Goal: Task Accomplishment & Management: Manage account settings

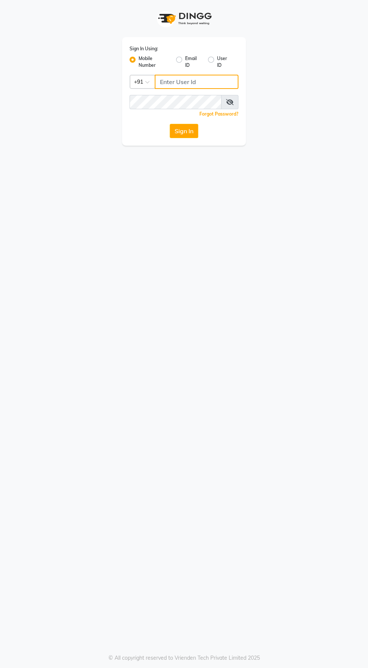
click at [165, 80] on input "Username" at bounding box center [197, 82] width 84 height 14
type input "8485953765"
click at [170, 124] on button "Sign In" at bounding box center [184, 131] width 29 height 14
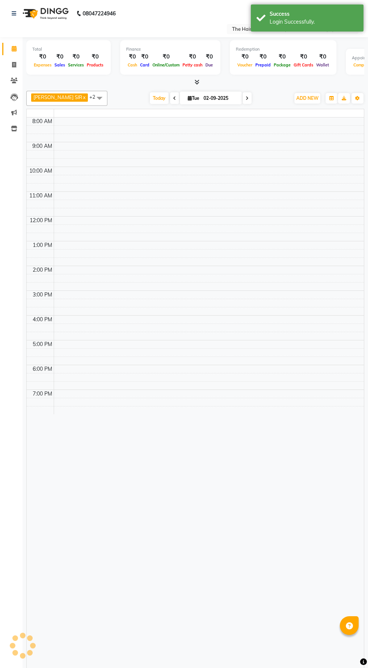
select select "en"
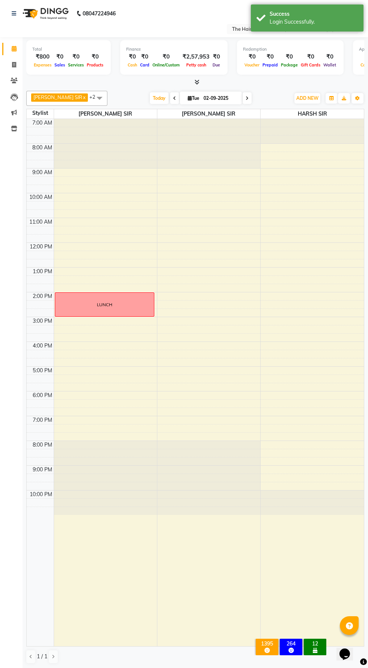
click at [246, 98] on icon at bounding box center [247, 98] width 3 height 5
type input "[DATE]"
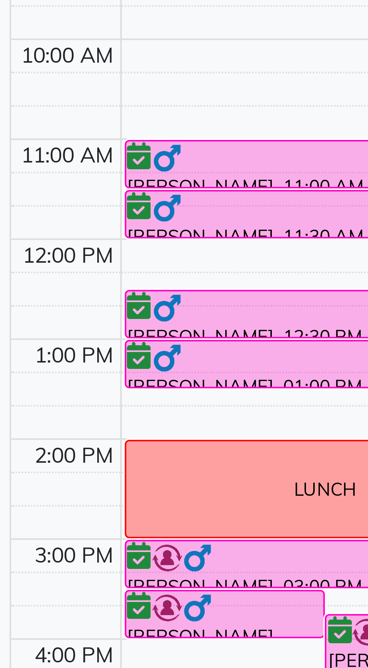
click at [0, 0] on div at bounding box center [0, 0] width 0 height 0
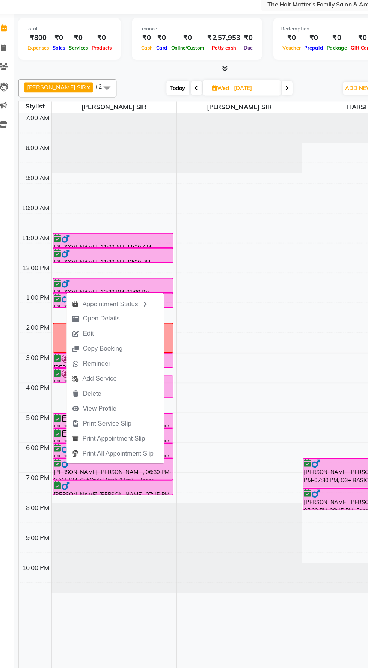
click at [93, 288] on span "Open Details" at bounding box center [95, 289] width 30 height 8
select select "6"
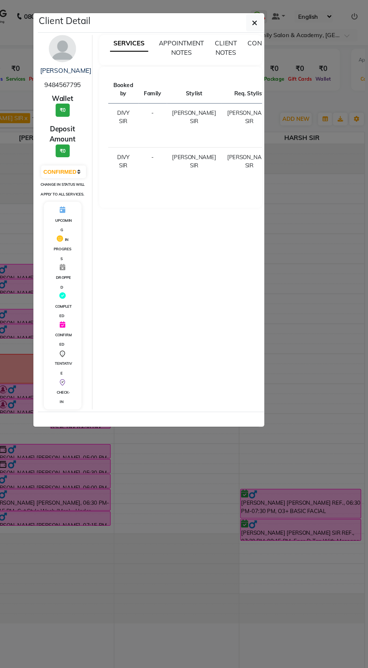
click at [312, 222] on ngb-modal-window "Client Detail rishi [PERSON_NAME] 9484567795 Wallet ₹0 Deposit Amount ₹0 Select…" at bounding box center [184, 334] width 368 height 668
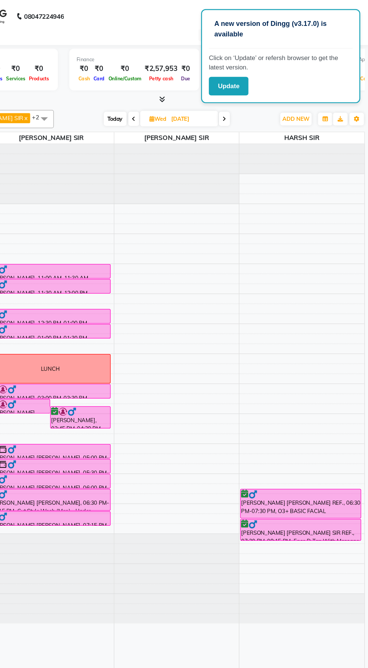
click at [249, 71] on button "Update" at bounding box center [251, 70] width 33 height 15
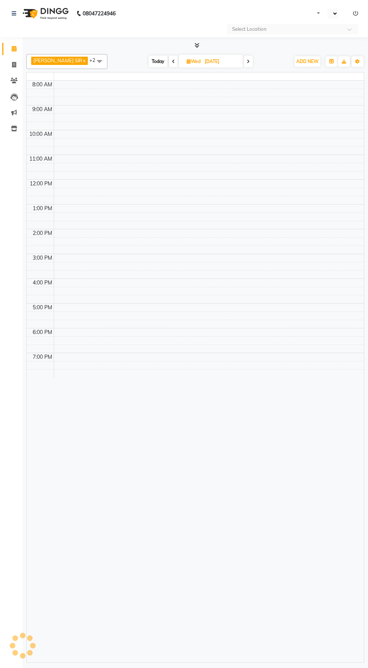
select select "en"
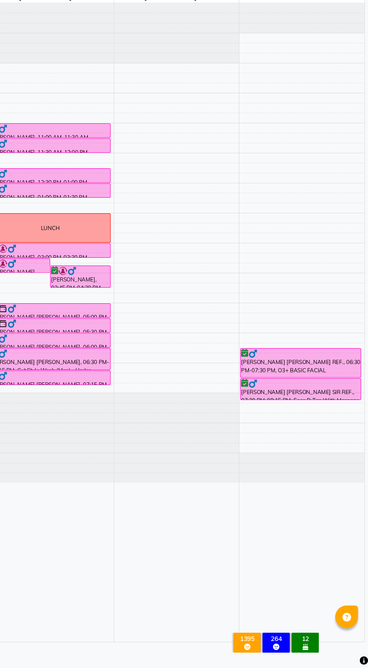
click at [315, 418] on div "[PERSON_NAME] [PERSON_NAME] REF., 06:30 PM-07:30 PM, O3+ BASIC FACIAL" at bounding box center [311, 416] width 99 height 24
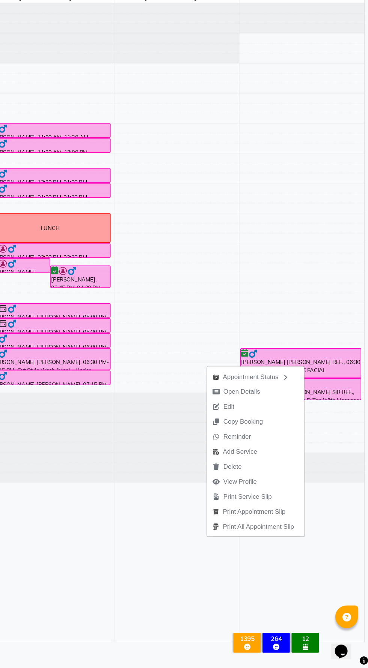
click at [351, 435] on div at bounding box center [311, 434] width 98 height 8
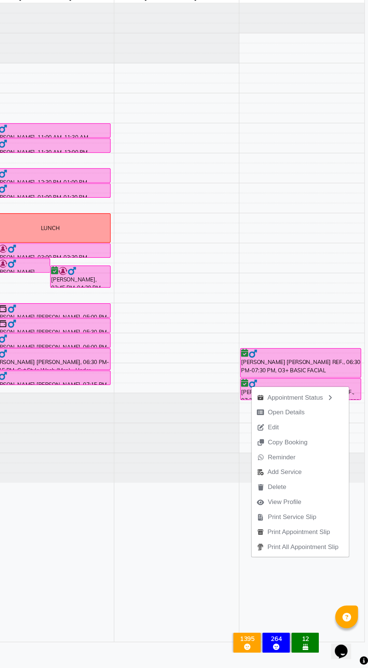
click at [322, 445] on div "Appointment Status" at bounding box center [311, 444] width 80 height 13
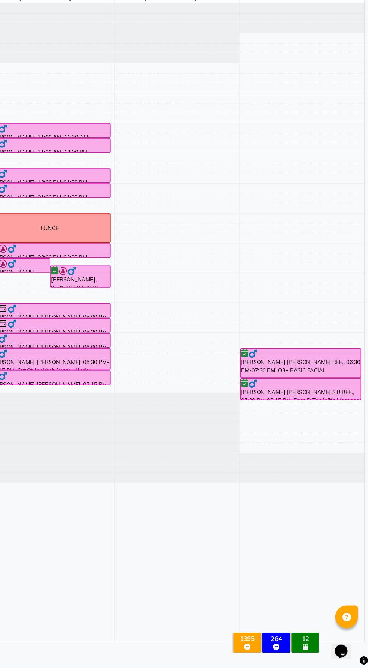
click at [320, 430] on div at bounding box center [311, 434] width 98 height 8
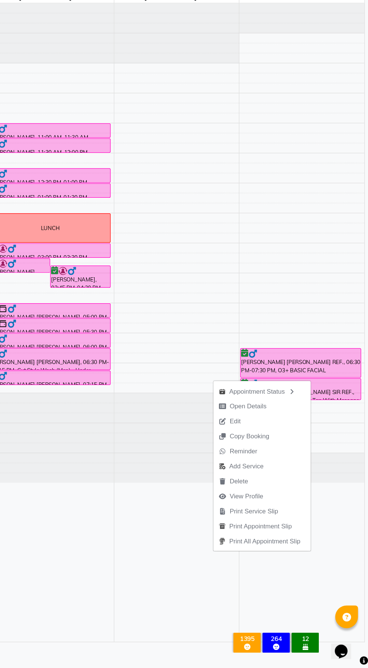
click at [289, 458] on button "Edit" at bounding box center [279, 464] width 80 height 12
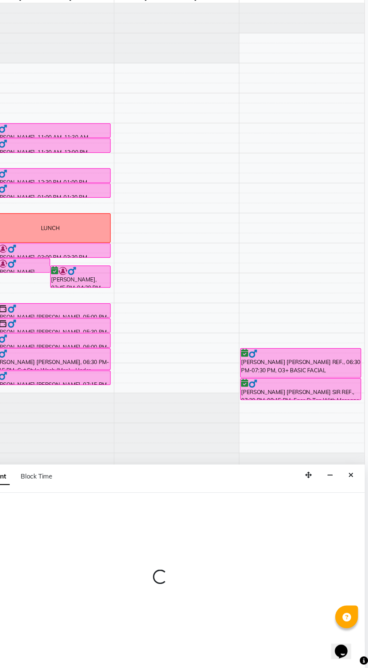
select select "tentative"
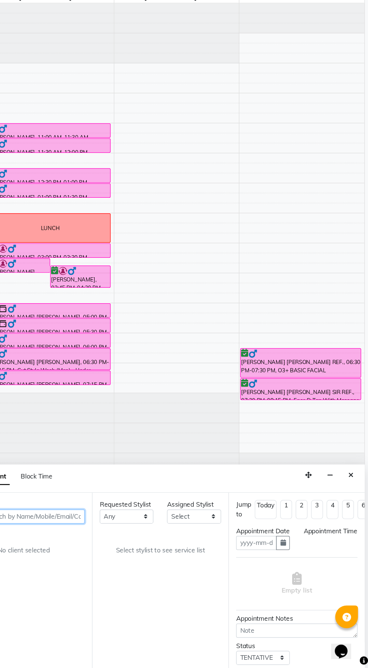
type input "[DATE]"
select select "confirm booking"
select select "1110"
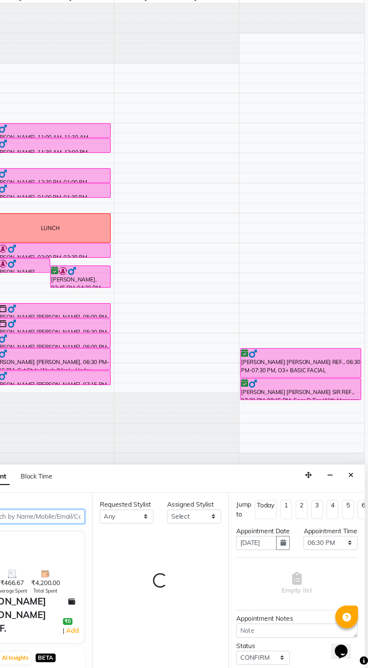
select select "85431"
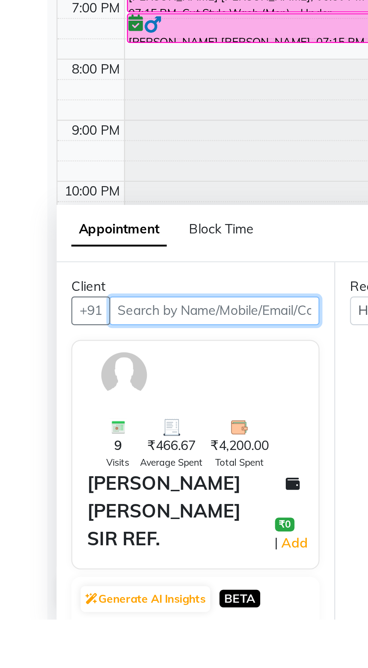
select select "2914"
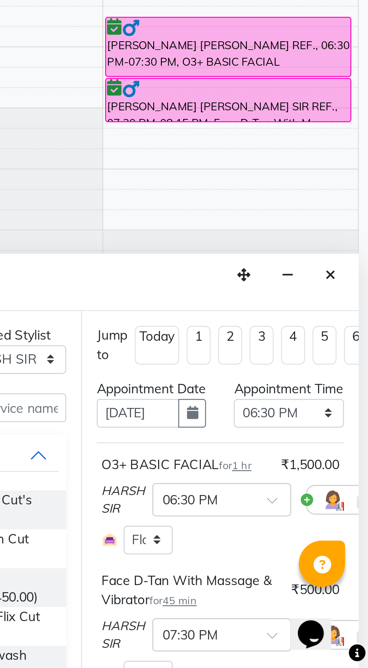
click at [356, 511] on button "Close" at bounding box center [352, 509] width 11 height 12
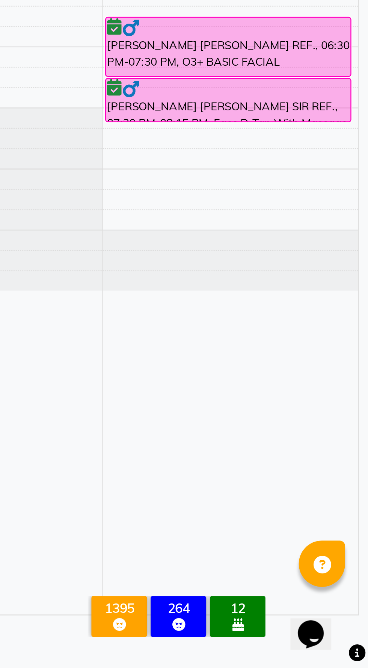
click at [332, 434] on div at bounding box center [311, 434] width 98 height 8
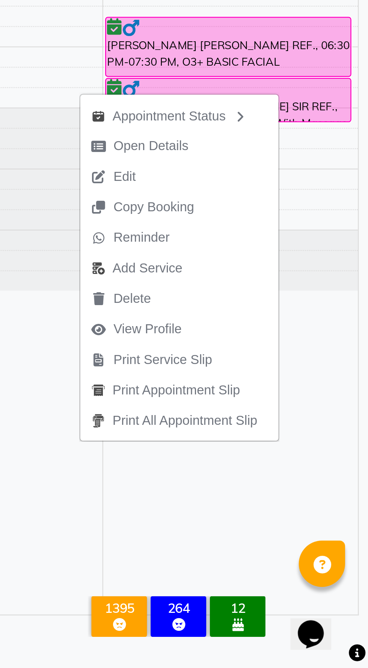
click at [310, 454] on button "Open Details" at bounding box center [291, 456] width 80 height 12
select select "6"
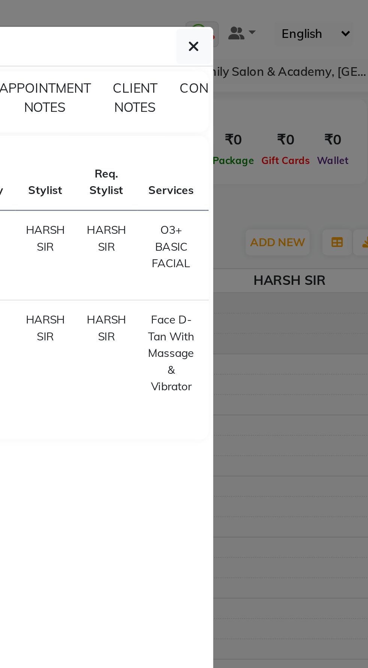
click at [270, 21] on button "button" at bounding box center [273, 19] width 14 height 14
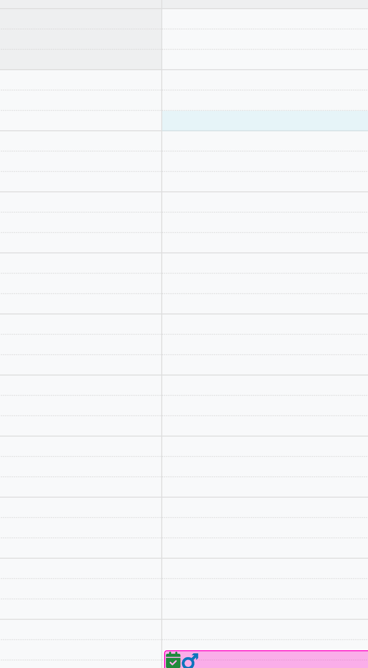
select select "85431"
select select "tentative"
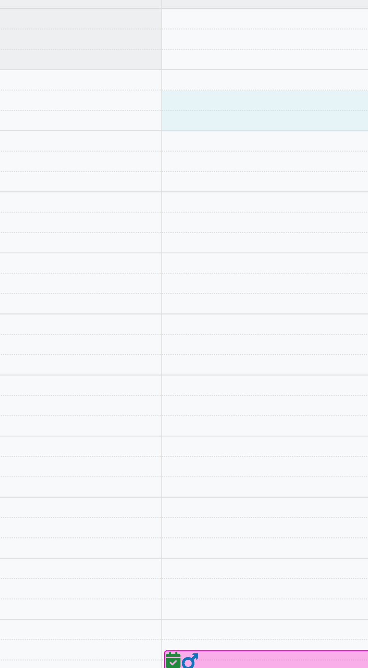
select select "555"
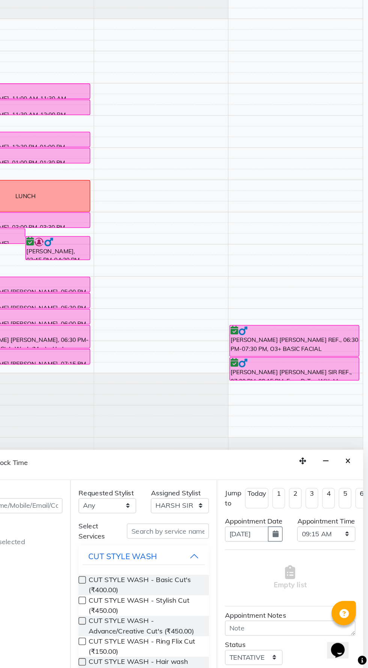
click at [362, 511] on div "Appointment Block Time" at bounding box center [195, 511] width 338 height 23
click at [353, 508] on icon "Close" at bounding box center [353, 508] width 4 height 5
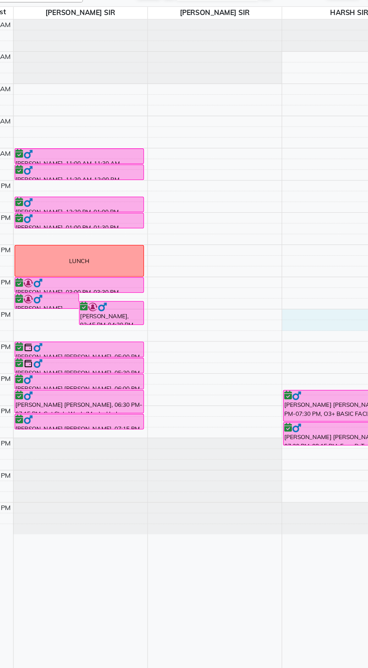
select select "85431"
select select "tentative"
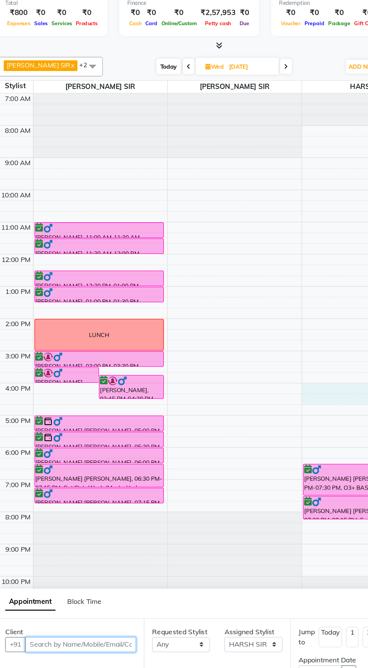
select select "960"
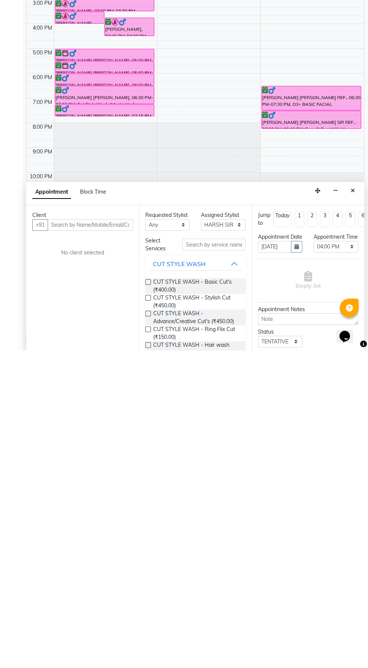
click at [360, 510] on div "Appointment Block Time" at bounding box center [195, 511] width 338 height 23
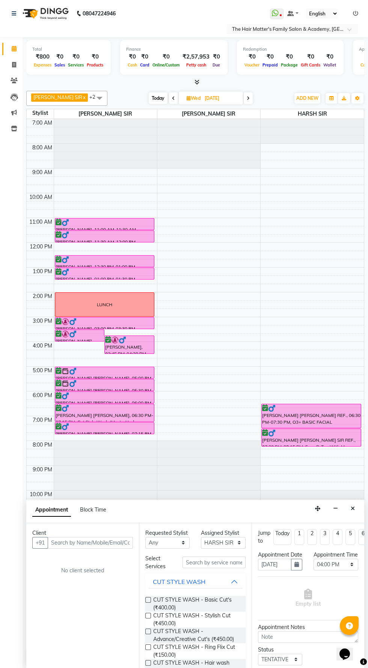
click at [362, 502] on div "Appointment Block Time" at bounding box center [195, 511] width 338 height 23
click at [359, 510] on div "Appointment Block Time" at bounding box center [195, 511] width 338 height 23
click at [353, 508] on icon "Close" at bounding box center [353, 508] width 4 height 5
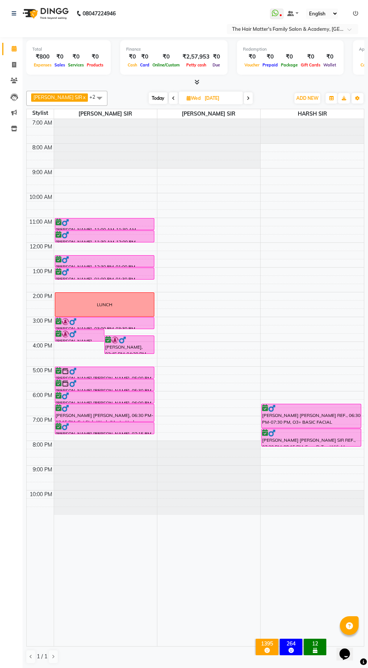
click at [169, 95] on span at bounding box center [173, 98] width 9 height 12
type input "02-09-2025"
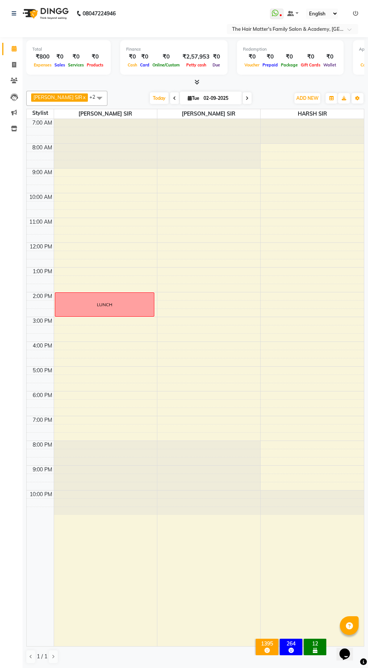
click at [188, 98] on icon at bounding box center [190, 98] width 4 height 5
select select "9"
select select "2025"
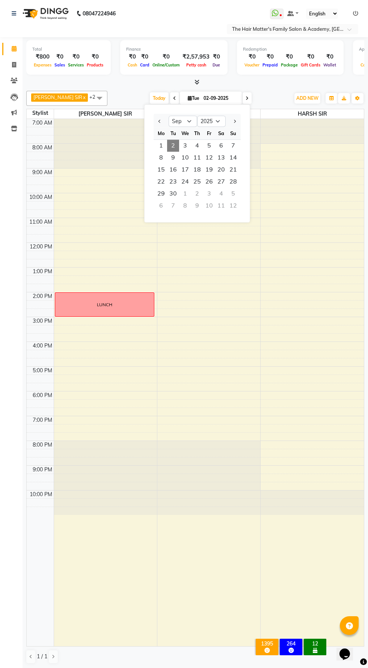
click at [173, 145] on span "2" at bounding box center [173, 146] width 12 height 12
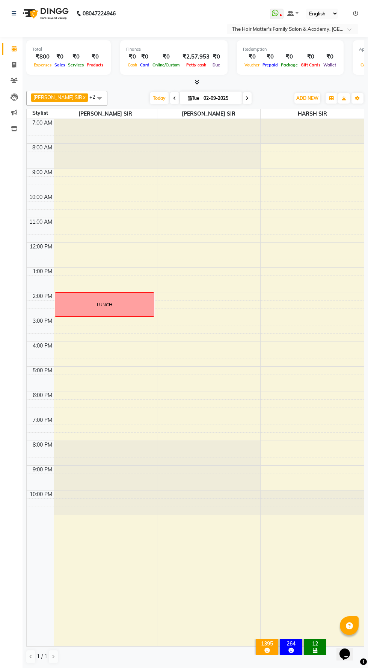
click at [203, 99] on input "02-09-2025" at bounding box center [220, 98] width 38 height 11
select select "9"
select select "2025"
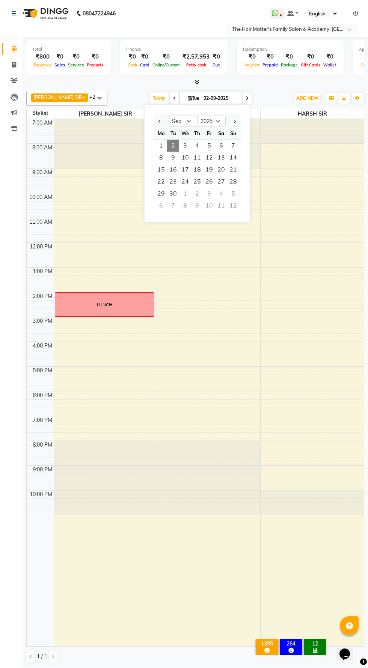
click at [173, 145] on span "2" at bounding box center [173, 146] width 12 height 12
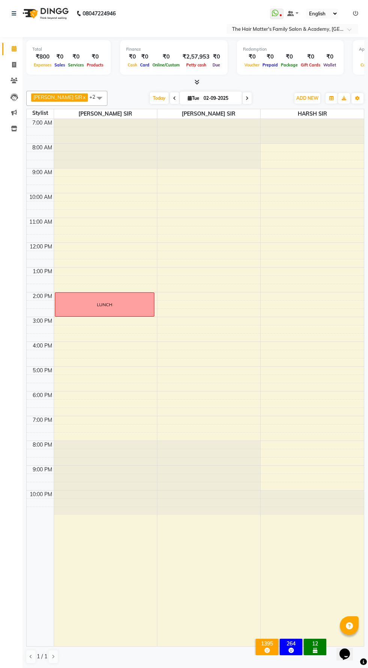
click at [206, 100] on input "02-09-2025" at bounding box center [220, 98] width 38 height 11
select select "9"
select select "2025"
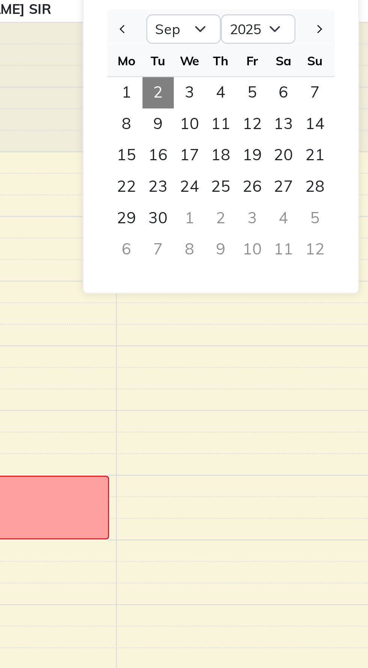
click at [162, 150] on div "Mo Tu We Th Fr Sa Su 1 2 3 4 5 6 7 8 9 10 11 12 13 14 15 16 17 18 19 20 21 22 2…" at bounding box center [197, 170] width 87 height 86
click at [166, 144] on div "Mo Tu We Th Fr Sa Su 1 2 3 4 5 6 7 8 9 10 11 12 13 14 15 16 17 18 19 20 21 22 2…" at bounding box center [197, 170] width 87 height 86
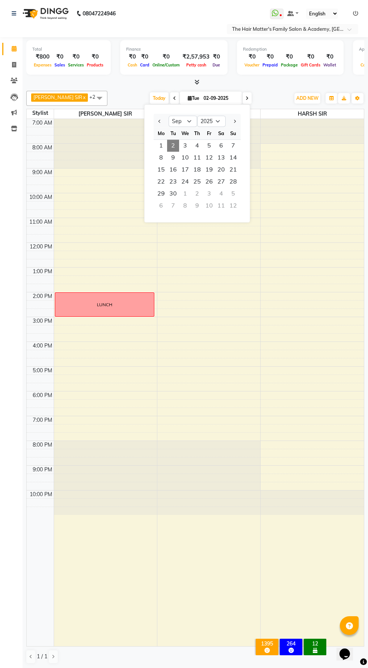
click at [170, 143] on span "2" at bounding box center [173, 146] width 12 height 12
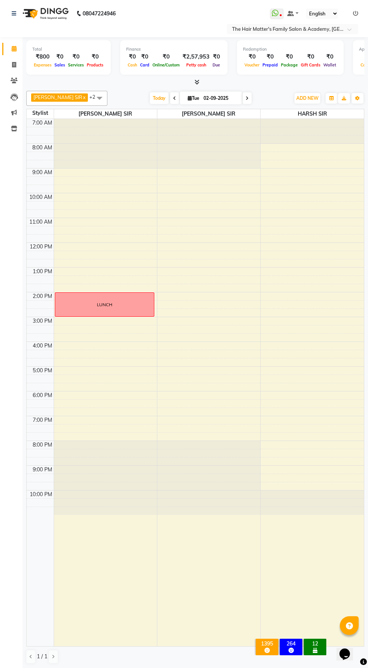
click at [173, 98] on icon at bounding box center [174, 98] width 3 height 5
type input "[DATE]"
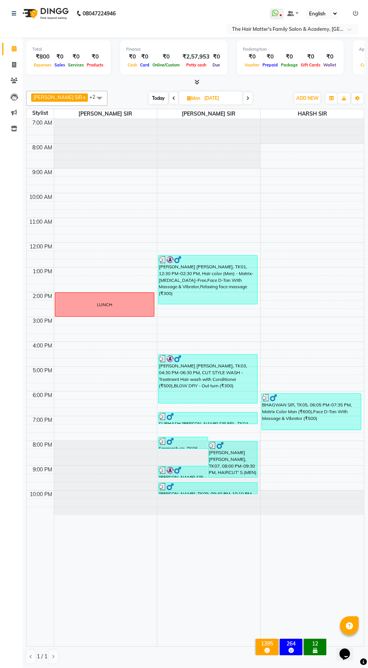
click at [214, 489] on div at bounding box center [208, 487] width 98 height 8
click at [272, 507] on button "Copy Booking" at bounding box center [252, 511] width 76 height 12
click at [231, 489] on div at bounding box center [208, 487] width 98 height 8
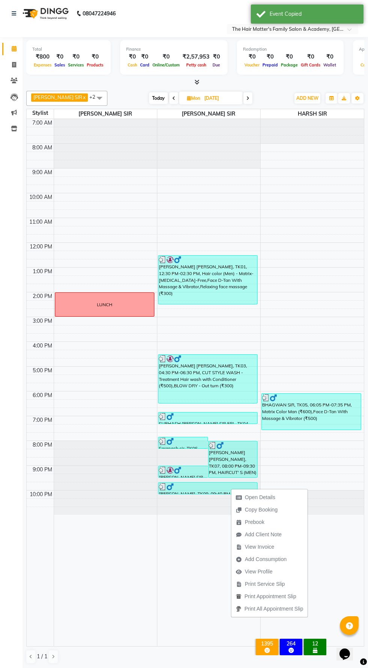
click at [275, 507] on span "Copy Booking" at bounding box center [261, 510] width 33 height 8
click at [224, 496] on div at bounding box center [208, 478] width 103 height 74
click at [219, 501] on div at bounding box center [208, 478] width 103 height 74
click at [226, 486] on div at bounding box center [208, 487] width 98 height 8
click at [265, 490] on span "Open Details" at bounding box center [250, 495] width 48 height 12
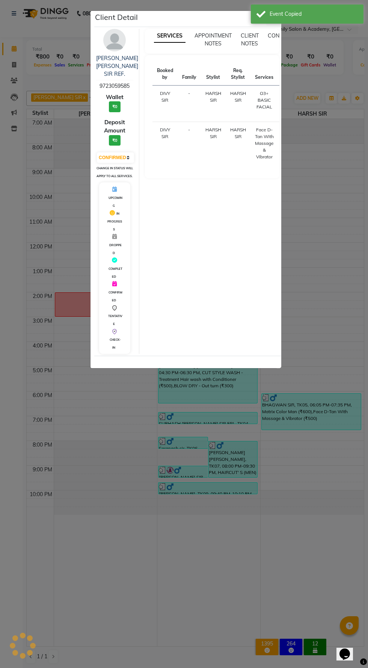
select select "3"
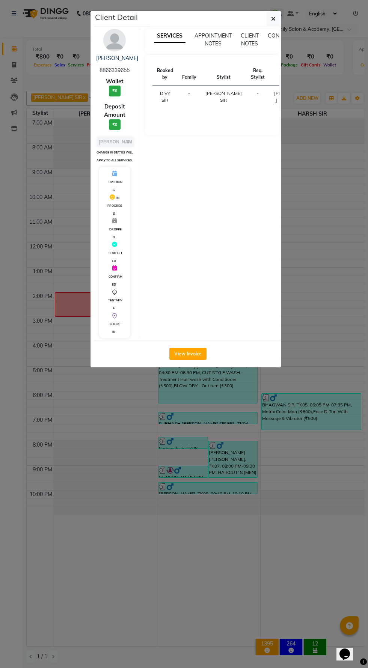
click at [328, 466] on ngb-modal-window "Client Detail [PERSON_NAME] 8866339655 Wallet ₹0 Deposit Amount ₹0 Select MARK …" at bounding box center [184, 334] width 368 height 668
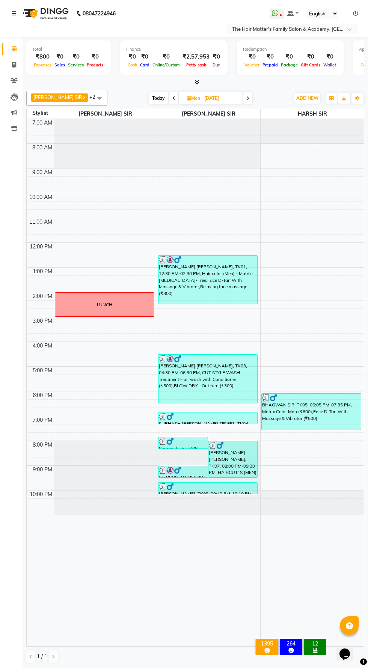
click at [295, 489] on td at bounding box center [209, 486] width 310 height 8
click at [190, 438] on div at bounding box center [183, 442] width 48 height 8
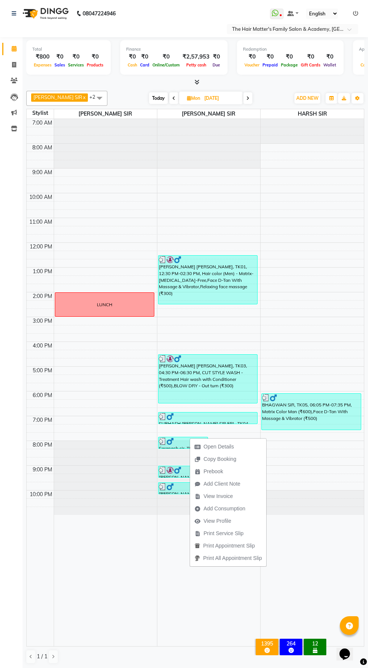
click at [229, 442] on span "Open Details" at bounding box center [214, 447] width 48 height 12
select select "3"
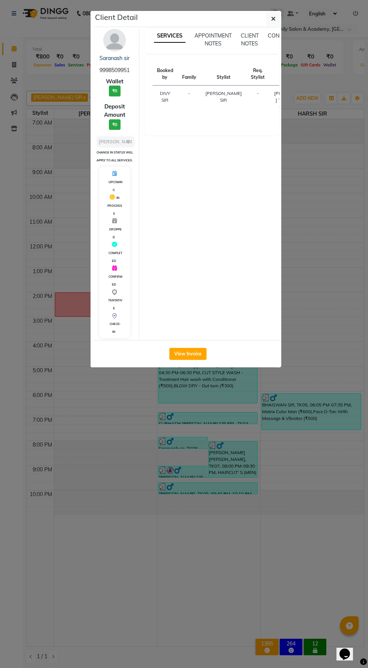
click at [319, 452] on ngb-modal-window "Client Detail Saranash sir 9998509951 Wallet ₹0 Deposit Amount ₹0 Select MARK D…" at bounding box center [184, 334] width 368 height 668
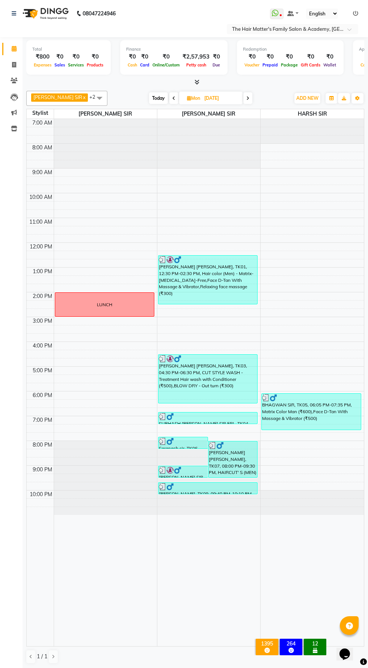
click at [216, 415] on div at bounding box center [208, 417] width 98 height 8
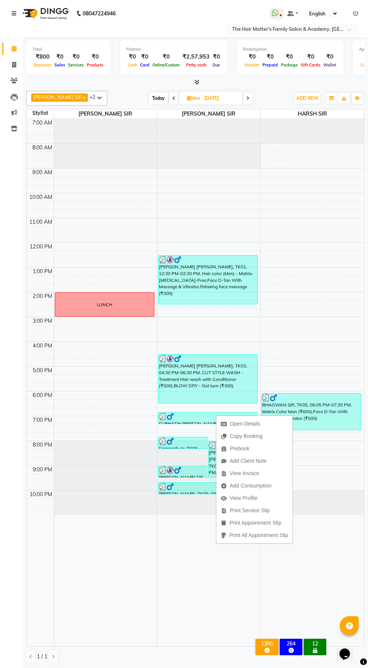
click at [256, 414] on div at bounding box center [208, 417] width 98 height 8
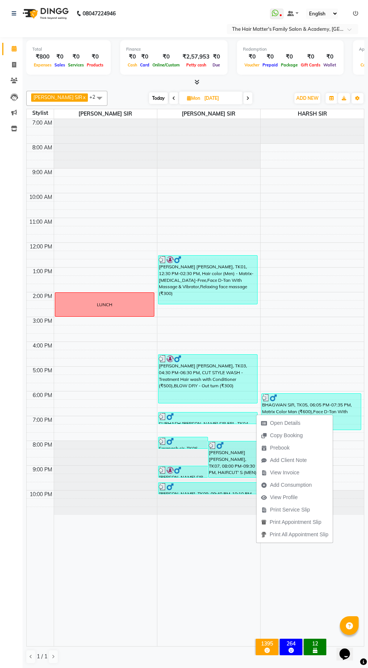
click at [293, 415] on ul "Open Details Copy Booking Prebook Add Client Note View Invoice Add Consumption …" at bounding box center [294, 479] width 77 height 128
click at [238, 422] on div "SUBHASH [PERSON_NAME] SIR FRI., TK04, 06:50 PM-07:20 PM, [PERSON_NAME] Tream Sh…" at bounding box center [207, 418] width 99 height 11
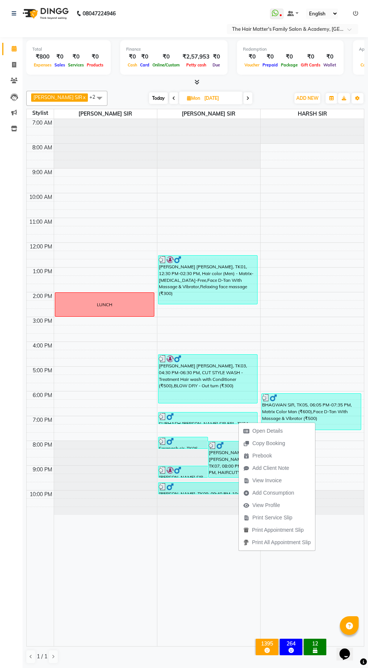
click at [278, 418] on div "BHAGWAN SIR, TK05, 06:05 PM-07:35 PM, Matrix Color Man (₹600),Face D-Tan With M…" at bounding box center [311, 412] width 99 height 36
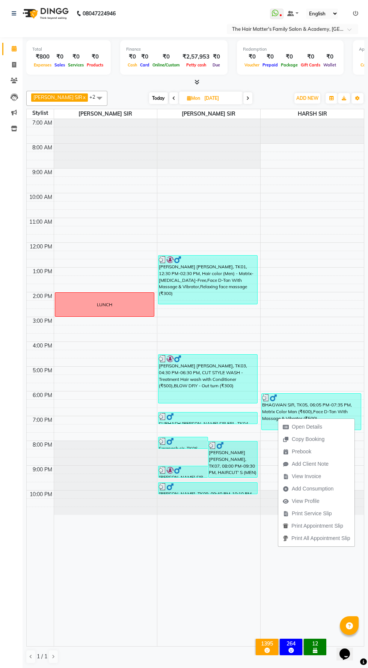
click at [236, 423] on div "SUBHASH [PERSON_NAME] SIR FRI., TK04, 06:50 PM-07:20 PM, [PERSON_NAME] Tream Sh…" at bounding box center [207, 418] width 99 height 11
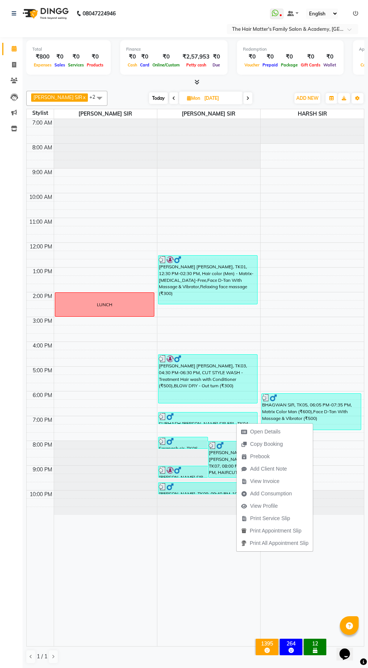
click at [273, 435] on span "Open Details" at bounding box center [265, 432] width 30 height 8
select select "3"
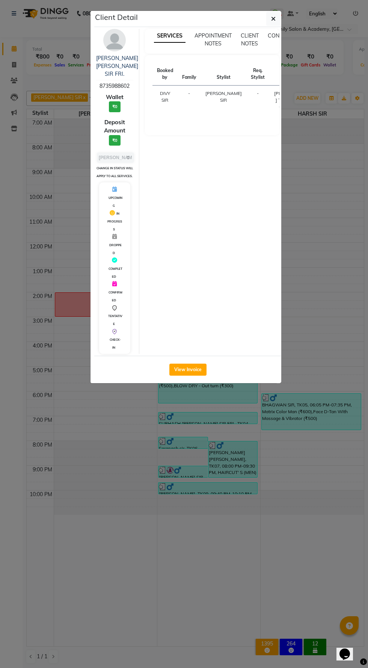
click at [308, 496] on ngb-modal-window "Client Detail SUBHASH [PERSON_NAME] SIR FRI. 8735988602 Wallet ₹0 Deposit Amoun…" at bounding box center [184, 334] width 368 height 668
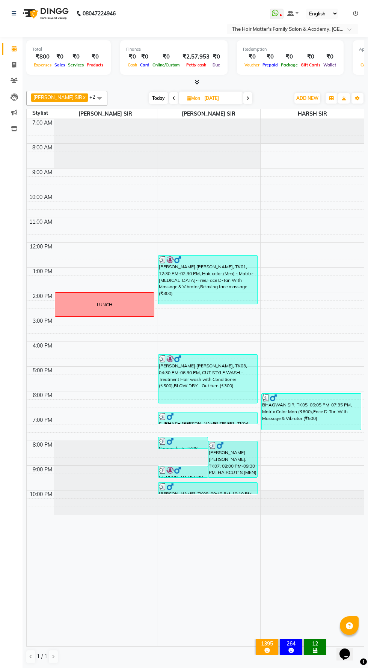
click at [246, 98] on icon at bounding box center [247, 98] width 3 height 5
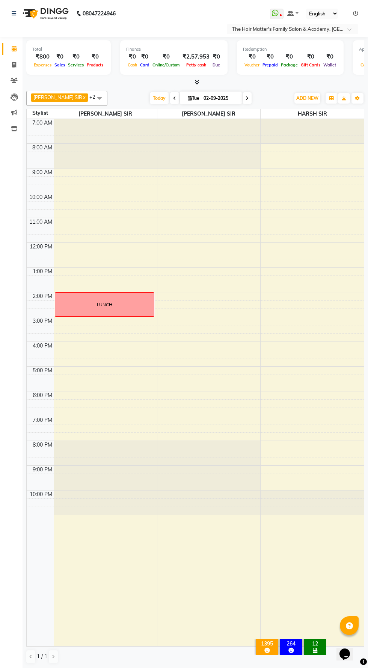
click at [252, 97] on div "[DATE] [DATE]" at bounding box center [200, 98] width 179 height 11
click at [225, 78] on div at bounding box center [195, 82] width 338 height 8
click at [243, 97] on span at bounding box center [247, 98] width 9 height 12
type input "[DATE]"
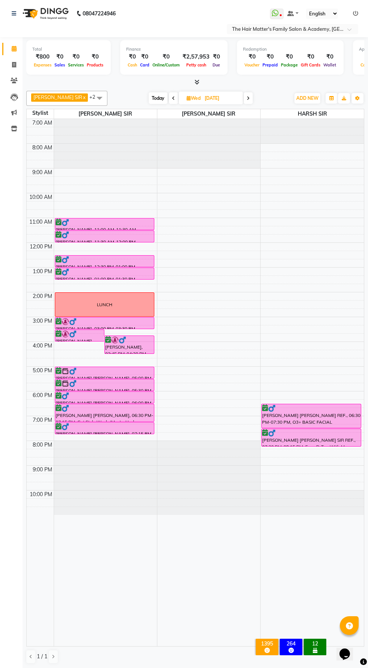
click at [129, 373] on div at bounding box center [105, 372] width 98 height 8
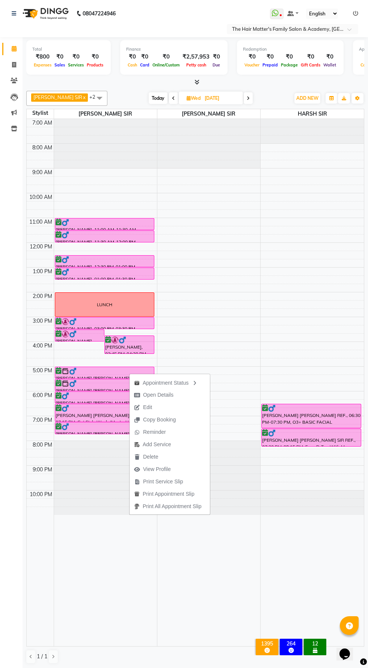
click at [27, 486] on td at bounding box center [40, 486] width 27 height 8
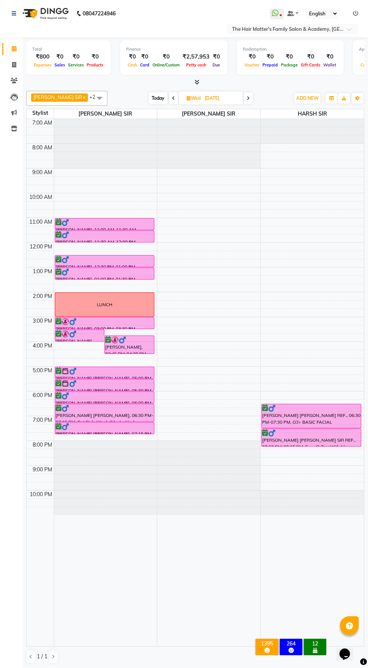
click at [114, 362] on td at bounding box center [209, 362] width 310 height 8
click at [112, 375] on div "[PERSON_NAME] [PERSON_NAME], 05:00 PM-05:30 PM, HAIRCUT' S (MEN)" at bounding box center [104, 372] width 99 height 11
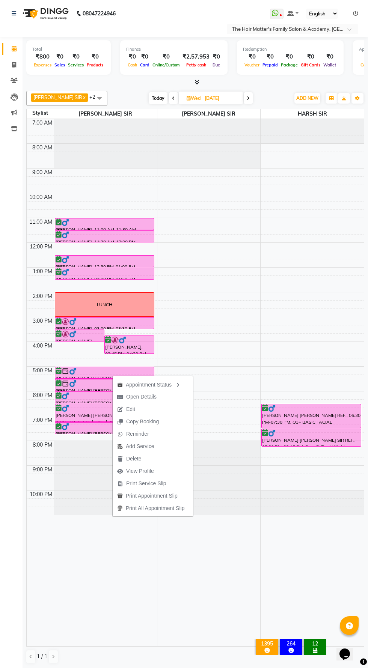
click at [156, 386] on div "Appointment Status" at bounding box center [153, 384] width 80 height 13
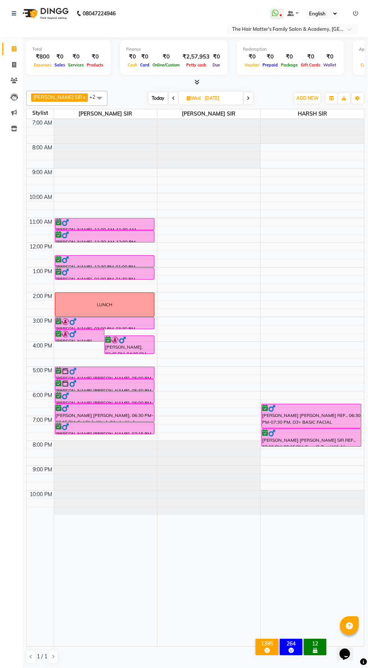
click at [0, 0] on div at bounding box center [0, 0] width 0 height 0
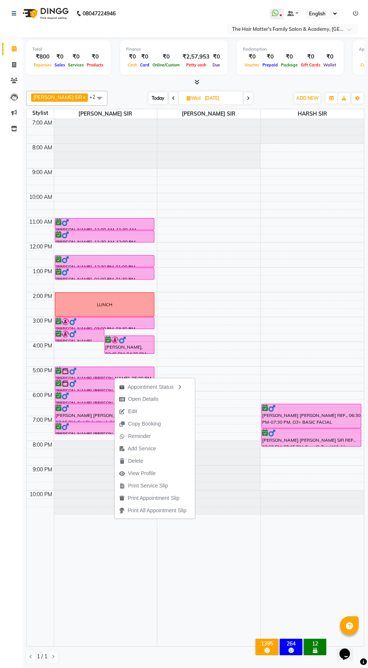
click at [163, 401] on button "Open Details" at bounding box center [155, 399] width 80 height 12
select select "6"
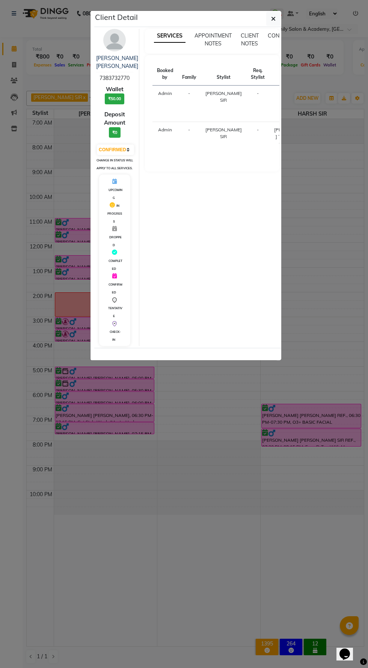
click at [271, 506] on ngb-modal-window "Client Detail [PERSON_NAME] [PERSON_NAME] 7383732770 Wallet ₹50.00 Deposit Amou…" at bounding box center [184, 334] width 368 height 668
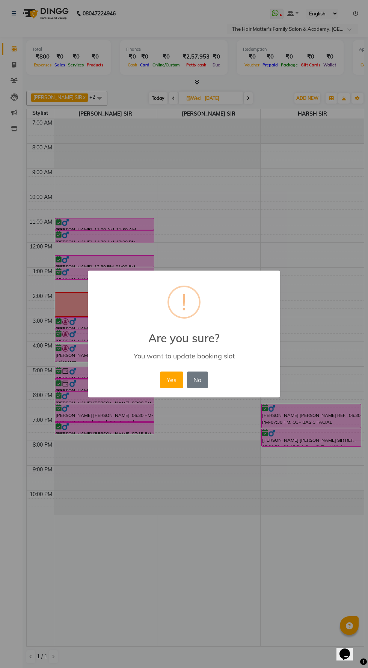
click at [171, 380] on button "Yes" at bounding box center [171, 380] width 23 height 17
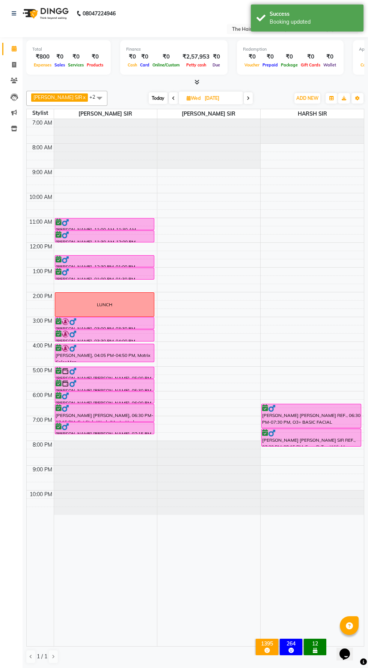
click at [124, 335] on div at bounding box center [105, 334] width 98 height 8
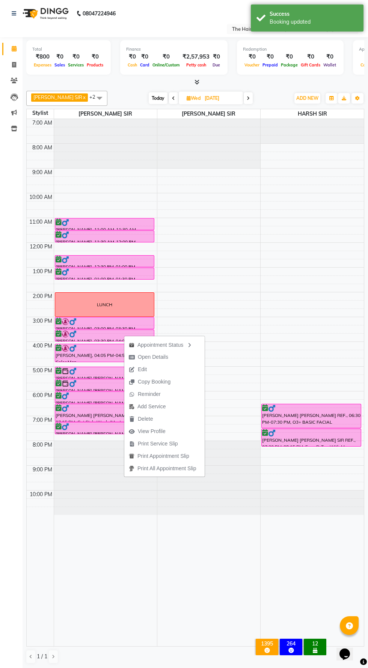
click at [162, 359] on span "Open Details" at bounding box center [153, 357] width 30 height 8
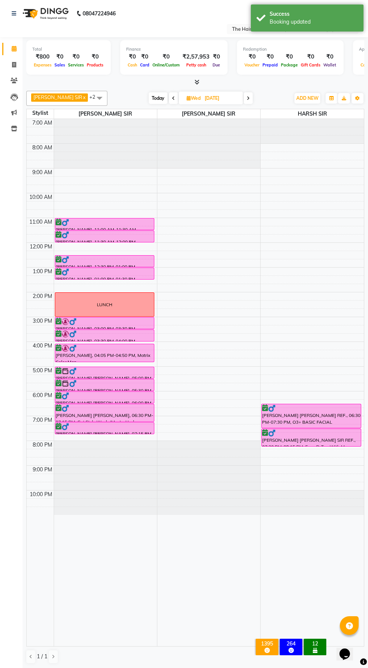
click at [112, 337] on div at bounding box center [105, 334] width 98 height 8
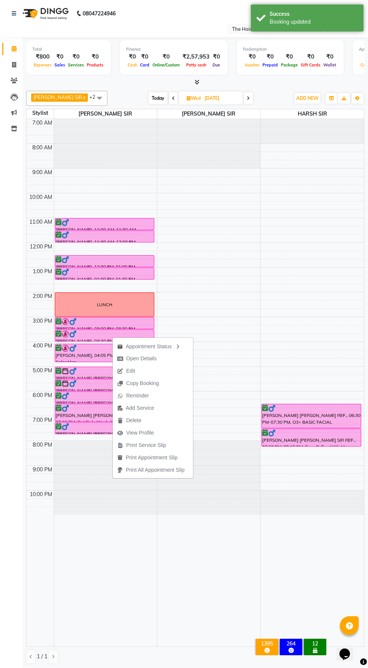
click at [155, 363] on span "Open Details" at bounding box center [137, 359] width 48 height 12
select select "6"
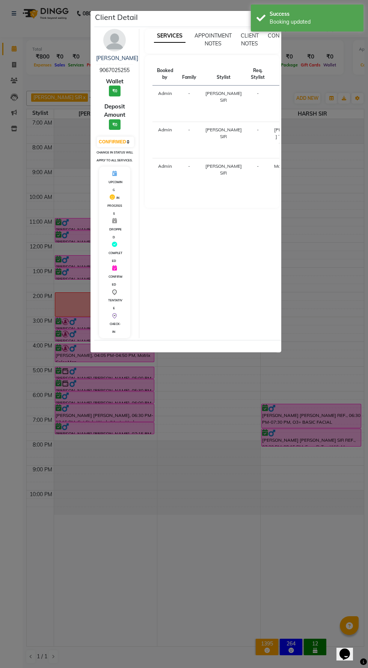
click at [275, 500] on ngb-modal-window "Client Detail [PERSON_NAME] RAMOL 9067025255 Wallet ₹0 Deposit Amount ₹0 Select…" at bounding box center [184, 334] width 368 height 668
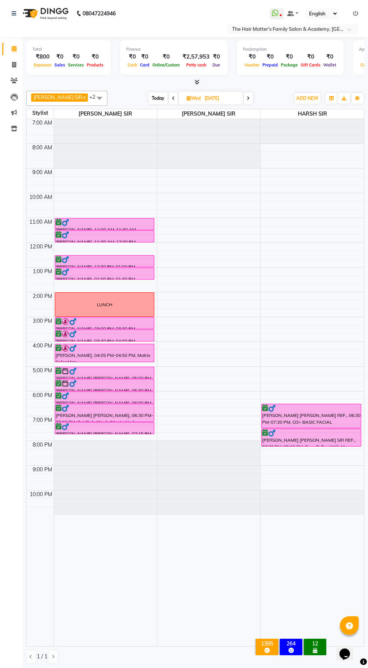
click at [109, 264] on div "[PERSON_NAME], 12:30 PM-01:00 PM, HAIRCUT' S (MEN)" at bounding box center [104, 261] width 99 height 11
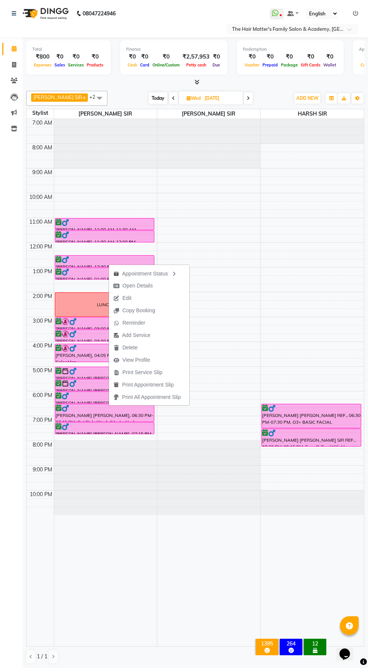
click at [155, 288] on span "Open Details" at bounding box center [133, 286] width 48 height 12
select select "6"
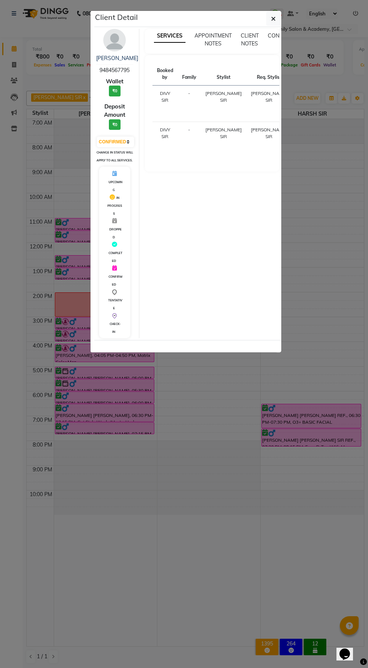
click at [236, 508] on ngb-modal-window "Client Detail rishi [PERSON_NAME] 9484567795 Wallet ₹0 Deposit Amount ₹0 Select…" at bounding box center [184, 334] width 368 height 668
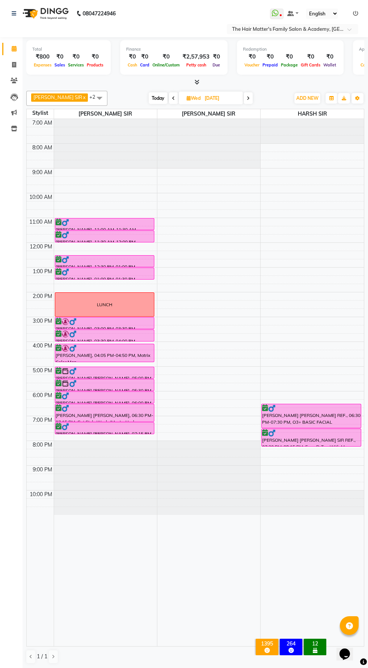
click at [111, 236] on div at bounding box center [105, 235] width 98 height 8
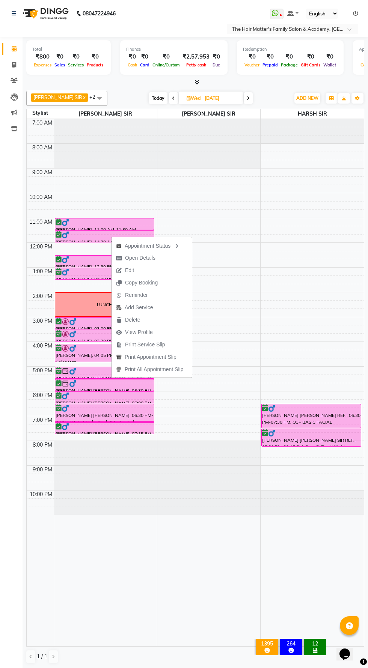
click at [157, 246] on div "Appointment Status" at bounding box center [152, 245] width 80 height 13
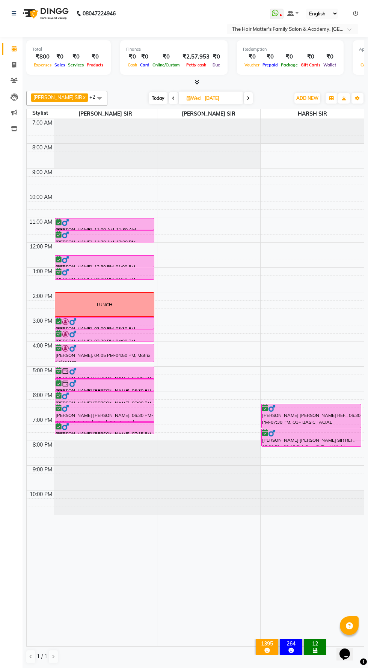
click at [0, 0] on div at bounding box center [0, 0] width 0 height 0
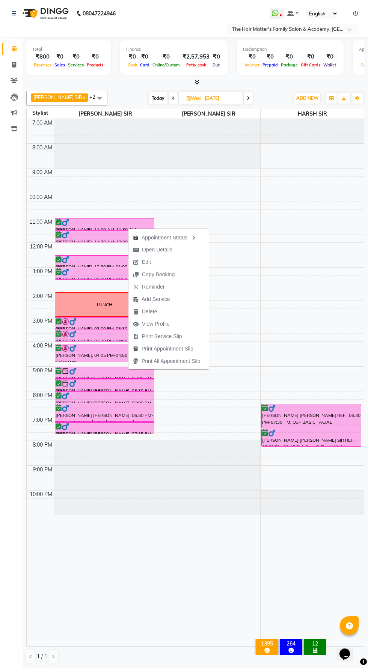
click at [161, 250] on span "Open Details" at bounding box center [157, 250] width 30 height 8
select select "6"
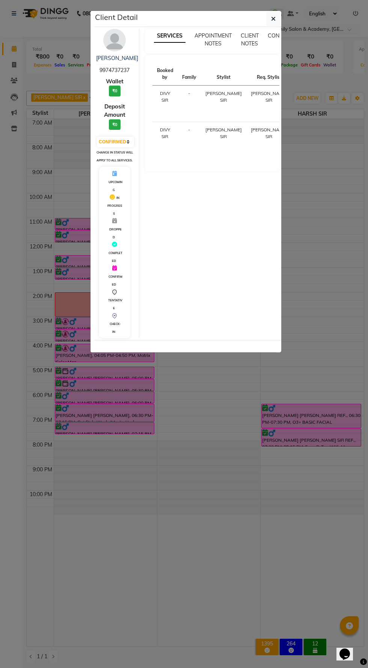
click at [213, 464] on ngb-modal-window "Client Detail [PERSON_NAME] 9974737237 Wallet ₹0 Deposit Amount ₹0 Select CONFI…" at bounding box center [184, 334] width 368 height 668
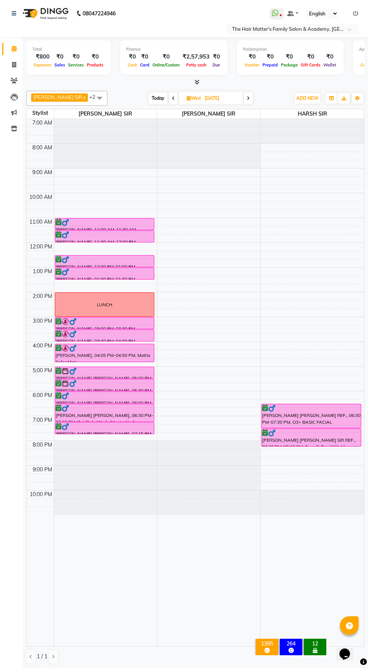
click at [107, 416] on div "[PERSON_NAME] [PERSON_NAME], 06:30 PM-07:15 PM, Cut Style Wash (Men) - Under Gr…" at bounding box center [104, 412] width 99 height 17
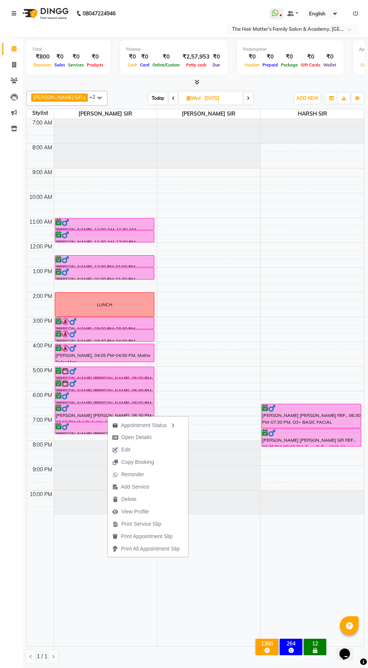
click at [155, 436] on span "Open Details" at bounding box center [132, 437] width 48 height 12
select select "6"
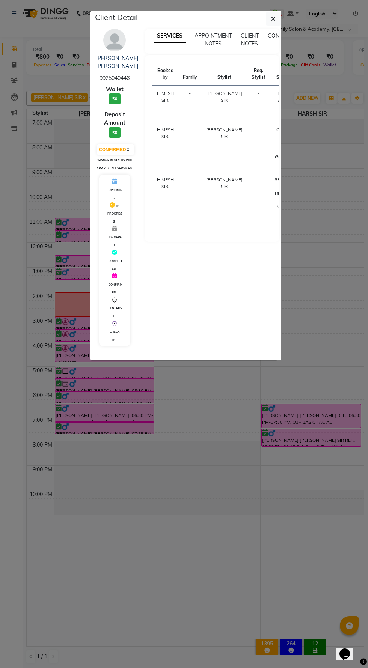
click at [240, 492] on ngb-modal-window "Client Detail [PERSON_NAME] [PERSON_NAME] 9925040446 Wallet ₹0 Deposit Amount ₹…" at bounding box center [184, 334] width 368 height 668
